Goal: Navigation & Orientation: Find specific page/section

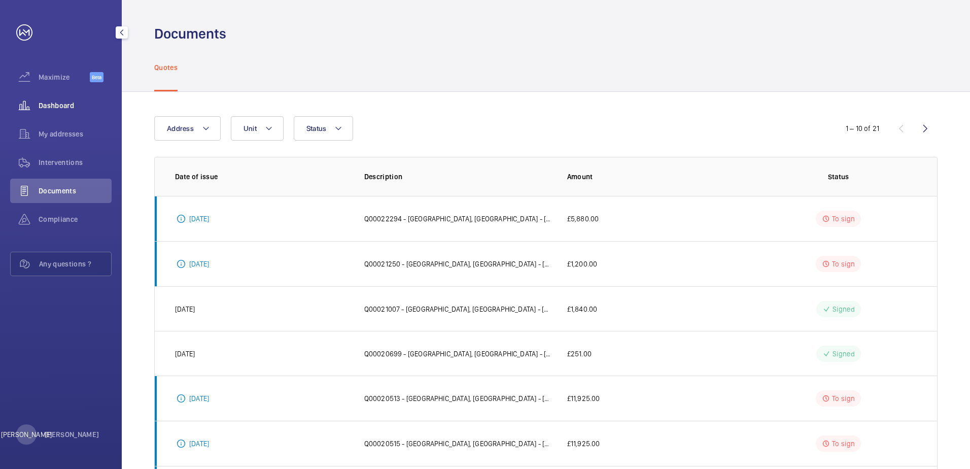
click at [87, 107] on span "Dashboard" at bounding box center [75, 105] width 73 height 10
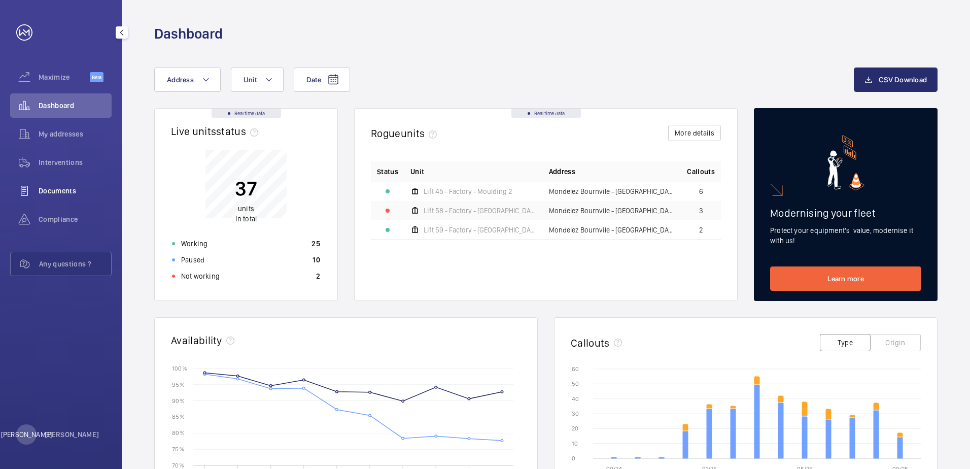
click at [79, 189] on span "Documents" at bounding box center [75, 191] width 73 height 10
